Goal: Entertainment & Leisure: Consume media (video, audio)

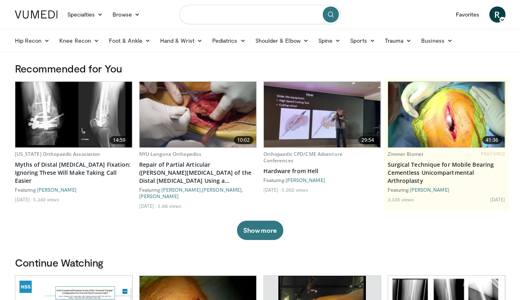
click at [222, 16] on input "Search topics, interventions" at bounding box center [259, 14] width 161 height 19
type input "**********"
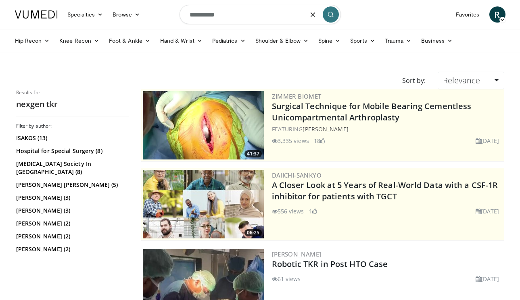
drag, startPoint x: 213, startPoint y: 13, endPoint x: 160, endPoint y: 15, distance: 53.2
click at [160, 15] on nav "Specialties Adult & Family Medicine Allergy, Asthma, Immunology Anesthesiology …" at bounding box center [260, 14] width 500 height 29
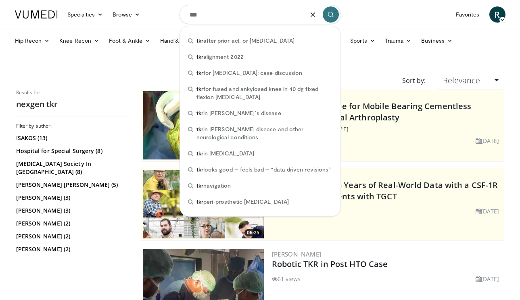
click at [233, 17] on input "***" at bounding box center [259, 14] width 161 height 19
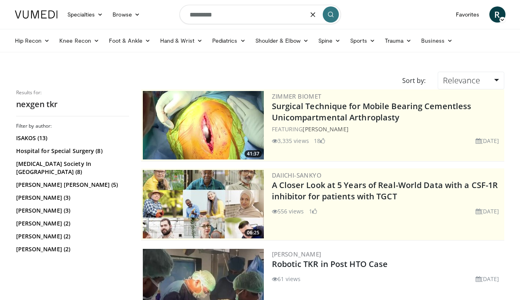
type input "**********"
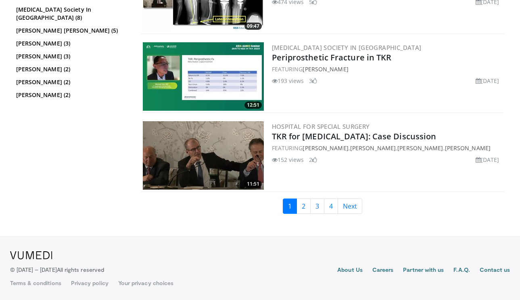
scroll to position [1708, 0]
click at [307, 204] on link "2" at bounding box center [303, 206] width 14 height 15
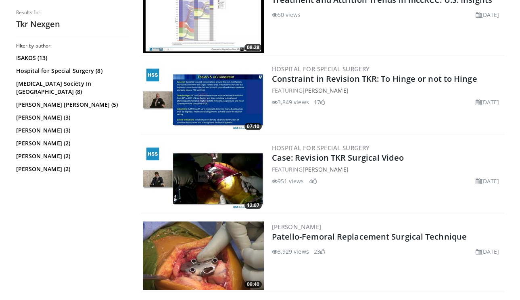
scroll to position [502, 0]
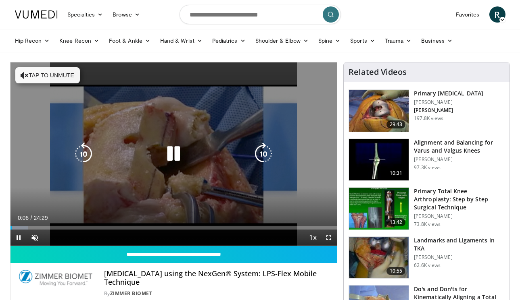
click at [35, 76] on button "Tap to unmute" at bounding box center [47, 75] width 65 height 16
click at [264, 150] on icon "Video Player" at bounding box center [263, 154] width 23 height 23
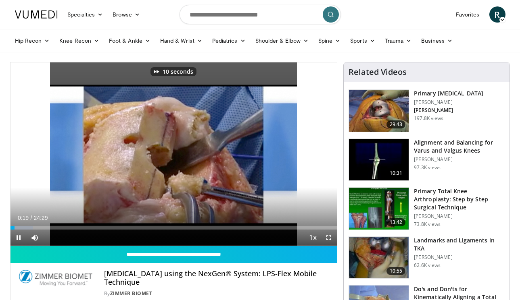
click at [329, 237] on span "Video Player" at bounding box center [329, 238] width 16 height 16
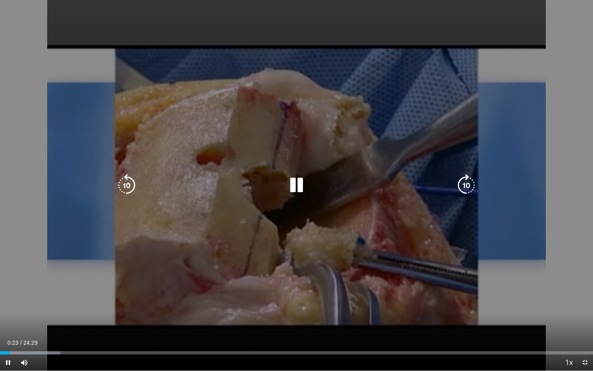
click at [460, 187] on icon "Video Player" at bounding box center [466, 185] width 23 height 23
click at [461, 187] on icon "Video Player" at bounding box center [466, 185] width 23 height 23
click at [465, 178] on icon "Video Player" at bounding box center [466, 185] width 23 height 23
click at [127, 180] on icon "Video Player" at bounding box center [126, 185] width 23 height 23
click at [466, 180] on icon "Video Player" at bounding box center [466, 185] width 23 height 23
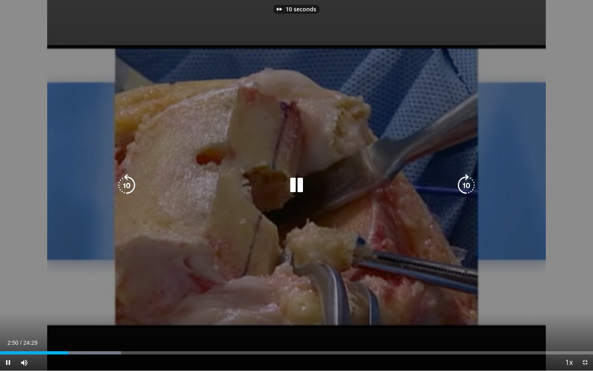
click at [466, 180] on icon "Video Player" at bounding box center [466, 185] width 23 height 23
click at [122, 178] on icon "Video Player" at bounding box center [126, 185] width 23 height 23
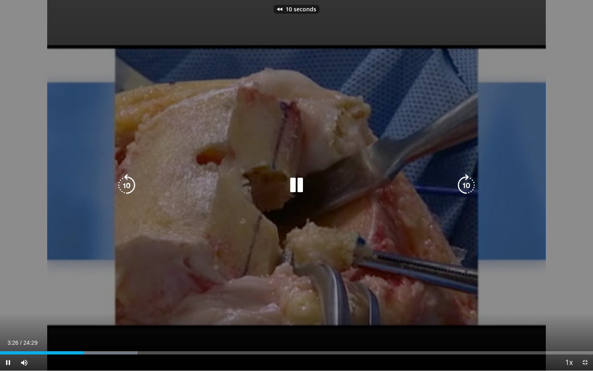
click at [122, 178] on icon "Video Player" at bounding box center [126, 185] width 23 height 23
click at [463, 181] on icon "Video Player" at bounding box center [466, 185] width 23 height 23
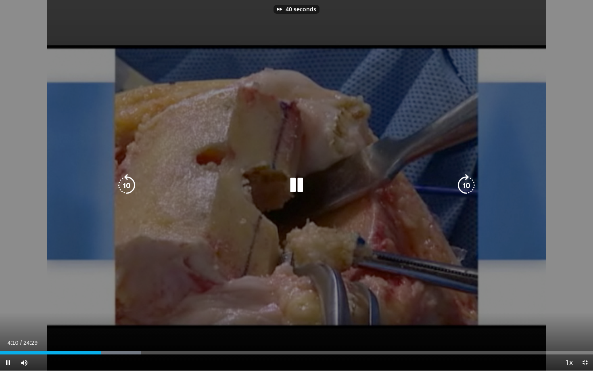
click at [465, 178] on icon "Video Player" at bounding box center [466, 185] width 23 height 23
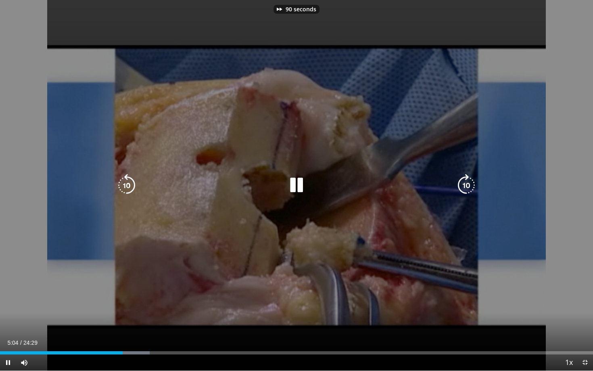
click at [465, 178] on icon "Video Player" at bounding box center [466, 185] width 23 height 23
click at [469, 180] on icon "Video Player" at bounding box center [466, 185] width 23 height 23
click at [462, 180] on icon "Video Player" at bounding box center [466, 185] width 23 height 23
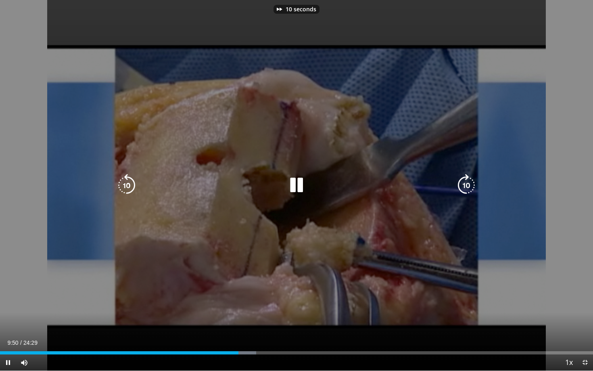
click at [462, 180] on icon "Video Player" at bounding box center [466, 185] width 23 height 23
click at [465, 181] on icon "Video Player" at bounding box center [466, 185] width 23 height 23
click at [464, 177] on icon "Video Player" at bounding box center [466, 185] width 23 height 23
click at [466, 180] on icon "Video Player" at bounding box center [466, 185] width 23 height 23
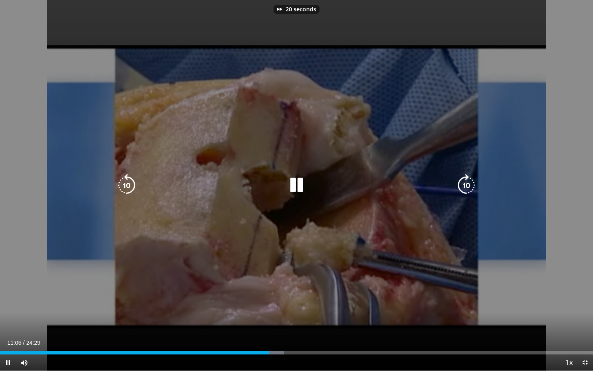
click at [466, 180] on icon "Video Player" at bounding box center [466, 185] width 23 height 23
click at [464, 178] on icon "Video Player" at bounding box center [466, 185] width 23 height 23
click at [465, 180] on icon "Video Player" at bounding box center [466, 185] width 23 height 23
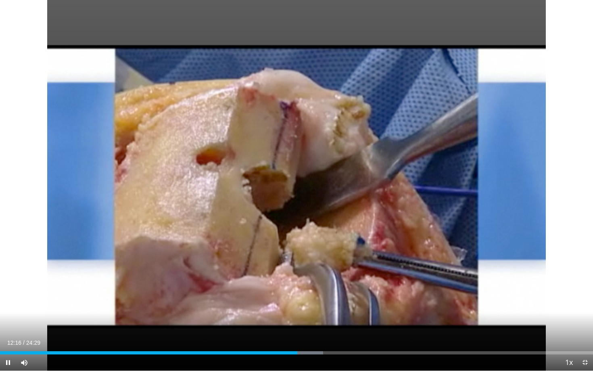
click at [465, 180] on div "10 seconds Tap to unmute" at bounding box center [296, 185] width 593 height 370
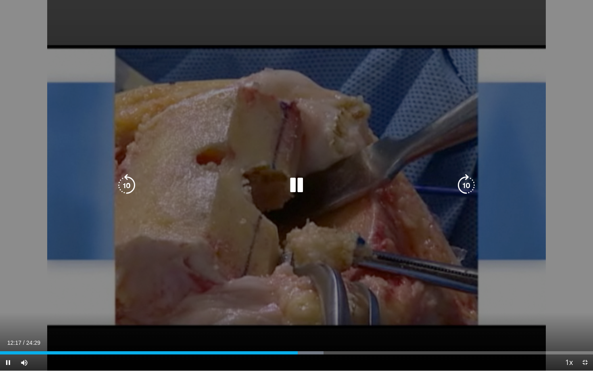
click at [465, 181] on icon "Video Player" at bounding box center [466, 185] width 23 height 23
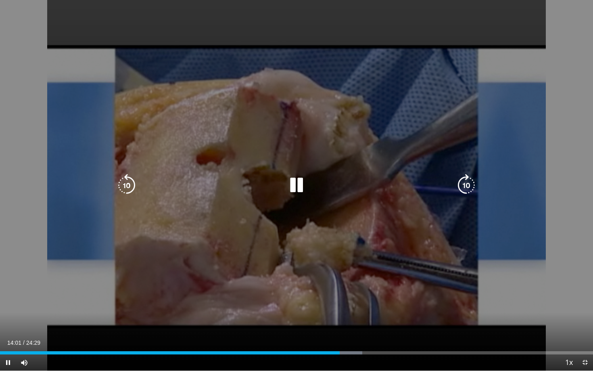
click at [465, 179] on icon "Video Player" at bounding box center [466, 185] width 23 height 23
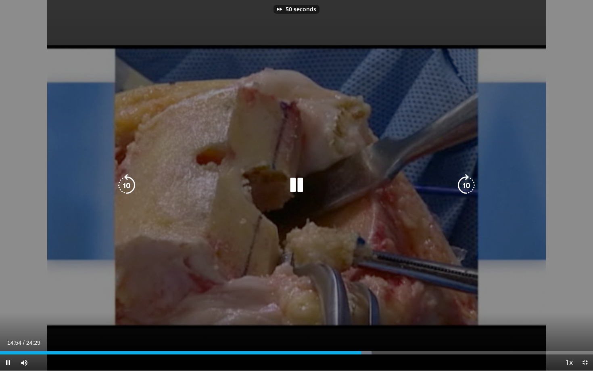
click at [465, 179] on icon "Video Player" at bounding box center [466, 185] width 23 height 23
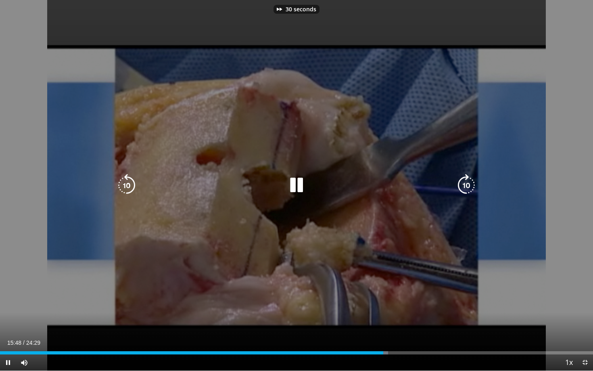
click at [465, 179] on icon "Video Player" at bounding box center [466, 185] width 23 height 23
click at [464, 180] on icon "Video Player" at bounding box center [466, 185] width 23 height 23
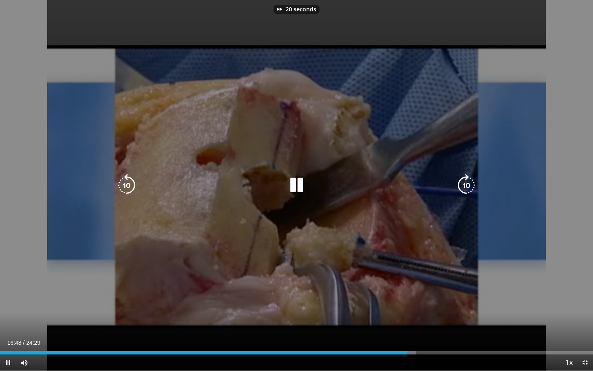
click at [464, 179] on icon "Video Player" at bounding box center [466, 185] width 23 height 23
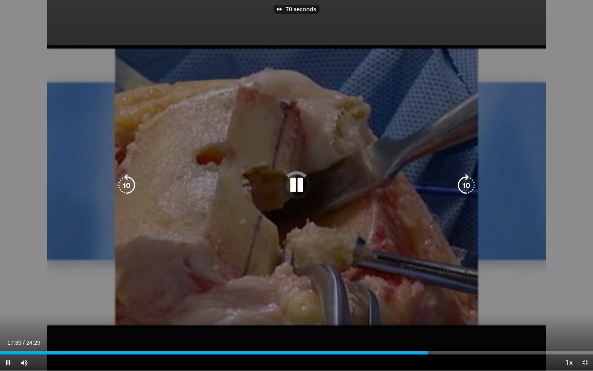
click at [464, 179] on icon "Video Player" at bounding box center [466, 185] width 23 height 23
click at [463, 177] on icon "Video Player" at bounding box center [466, 185] width 23 height 23
click at [464, 180] on icon "Video Player" at bounding box center [466, 185] width 23 height 23
click at [463, 182] on icon "Video Player" at bounding box center [466, 185] width 23 height 23
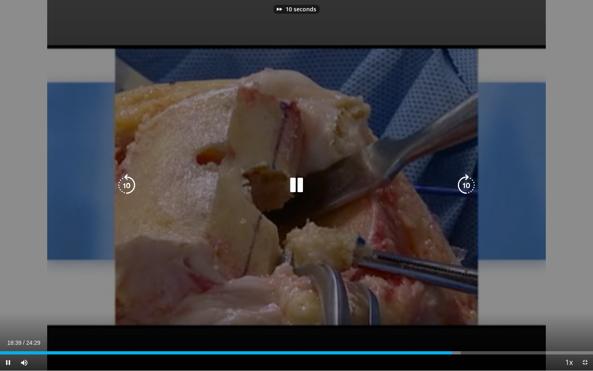
click at [463, 182] on icon "Video Player" at bounding box center [466, 185] width 23 height 23
click at [464, 181] on icon "Video Player" at bounding box center [466, 185] width 23 height 23
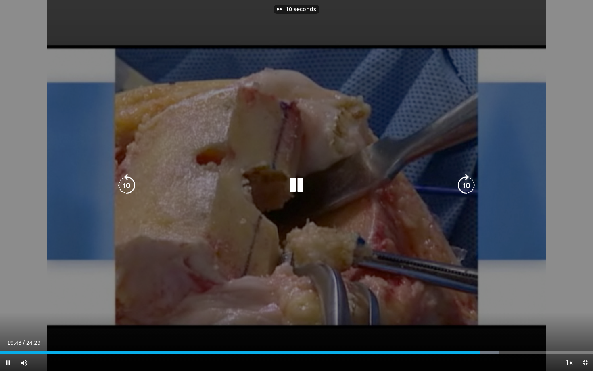
click at [464, 181] on icon "Video Player" at bounding box center [466, 185] width 23 height 23
click at [128, 184] on icon "Video Player" at bounding box center [126, 185] width 23 height 23
click at [464, 185] on icon "Video Player" at bounding box center [466, 185] width 23 height 23
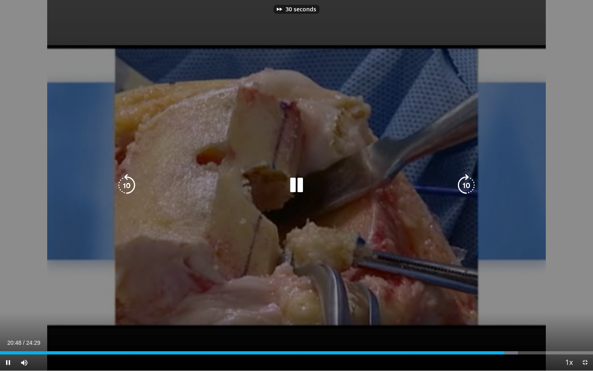
click at [464, 185] on icon "Video Player" at bounding box center [466, 185] width 23 height 23
click at [463, 183] on icon "Video Player" at bounding box center [466, 185] width 23 height 23
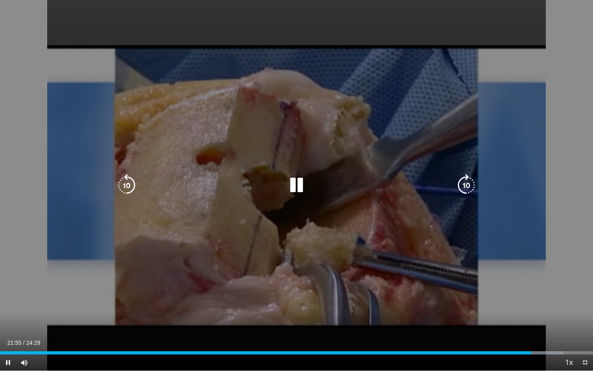
click at [303, 182] on icon "Video Player" at bounding box center [296, 185] width 23 height 23
click at [136, 185] on icon "Video Player" at bounding box center [126, 185] width 23 height 23
click at [303, 186] on icon "Video Player" at bounding box center [296, 185] width 23 height 23
click at [471, 183] on icon "Video Player" at bounding box center [466, 185] width 23 height 23
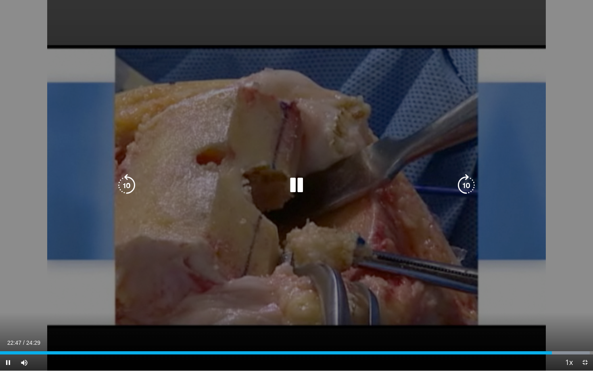
click at [128, 179] on icon "Video Player" at bounding box center [126, 185] width 23 height 23
click at [468, 185] on icon "Video Player" at bounding box center [466, 185] width 23 height 23
click at [465, 182] on icon "Video Player" at bounding box center [466, 185] width 23 height 23
click at [466, 181] on icon "Video Player" at bounding box center [466, 185] width 23 height 23
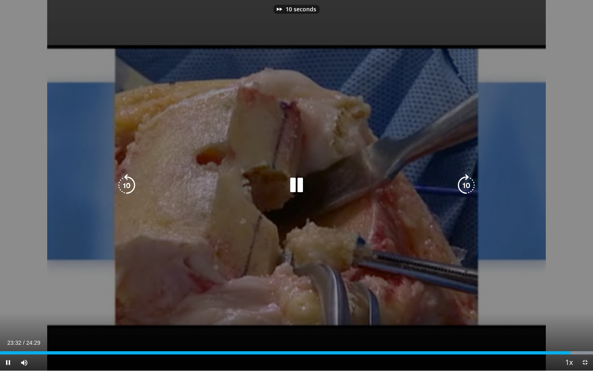
click at [466, 181] on icon "Video Player" at bounding box center [466, 185] width 23 height 23
